Goal: Transaction & Acquisition: Download file/media

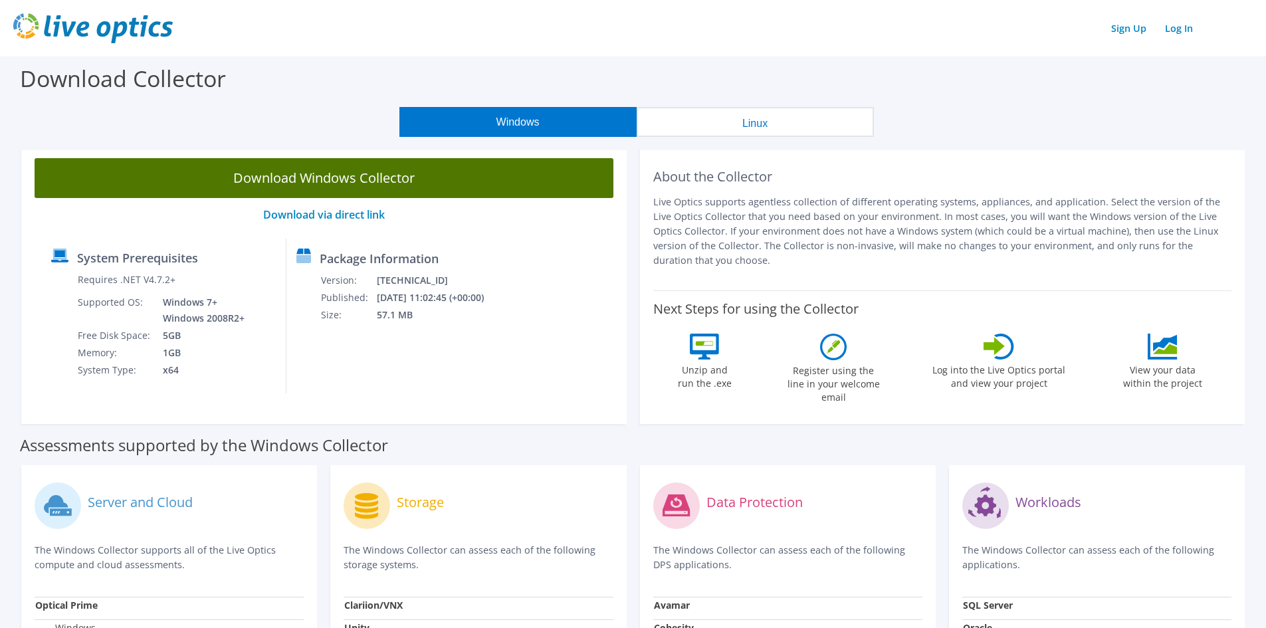
click at [315, 183] on link "Download Windows Collector" at bounding box center [324, 178] width 579 height 40
